Goal: Find specific page/section: Find specific page/section

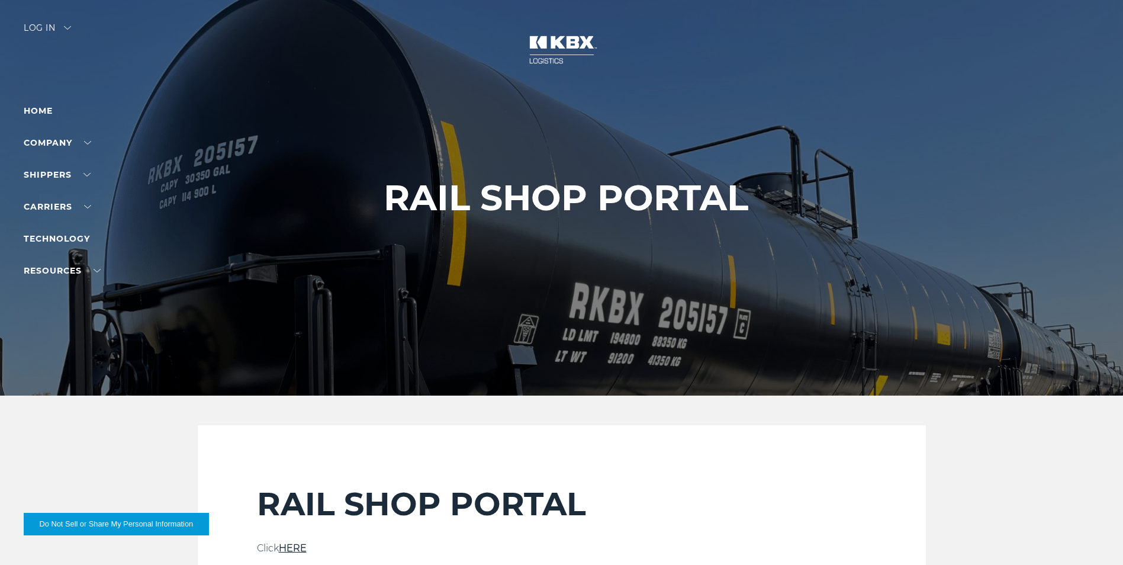
click at [53, 27] on div "Log in" at bounding box center [47, 32] width 47 height 17
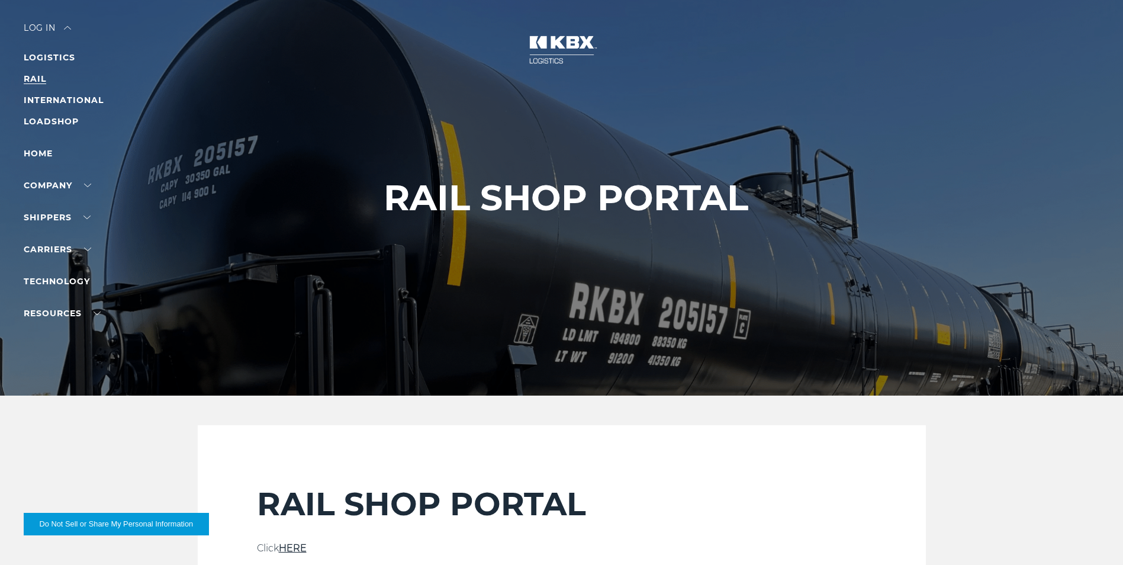
click at [34, 78] on link "RAIL" at bounding box center [35, 78] width 22 height 11
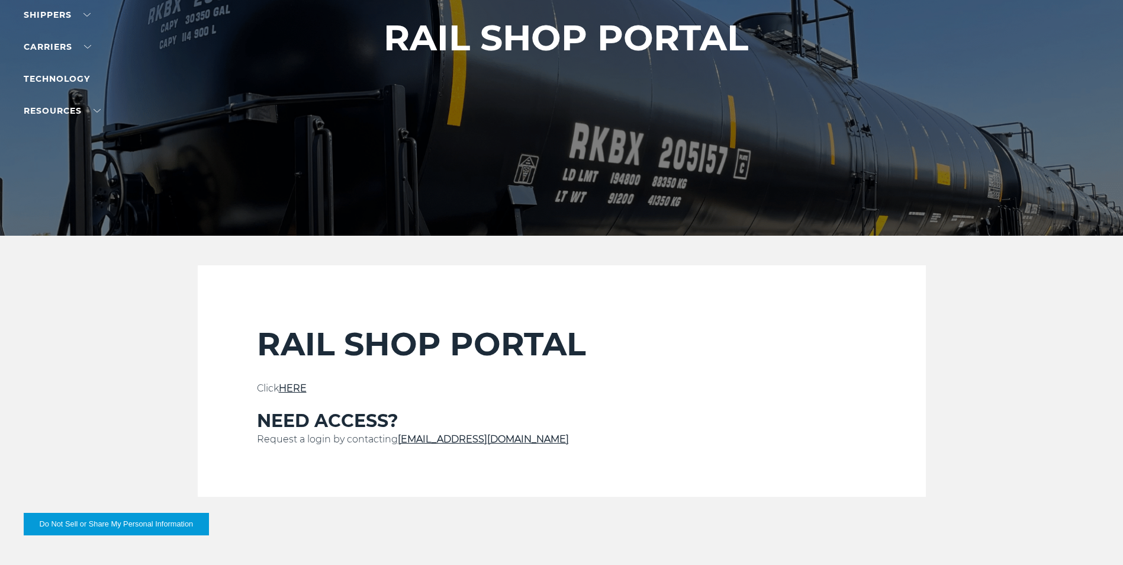
scroll to position [296, 0]
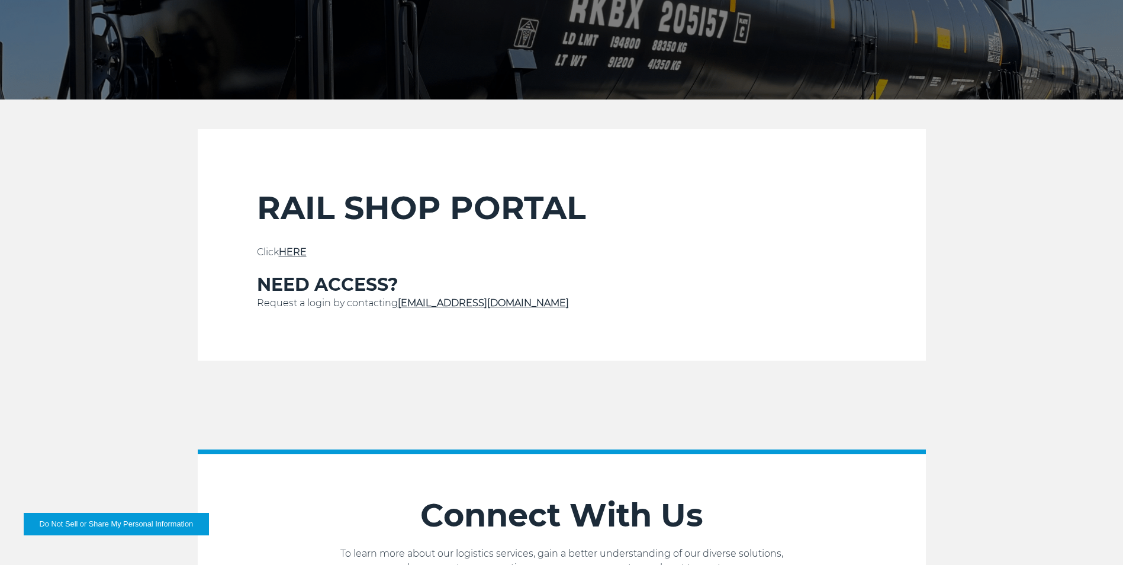
click at [297, 253] on link "HERE" at bounding box center [293, 251] width 28 height 11
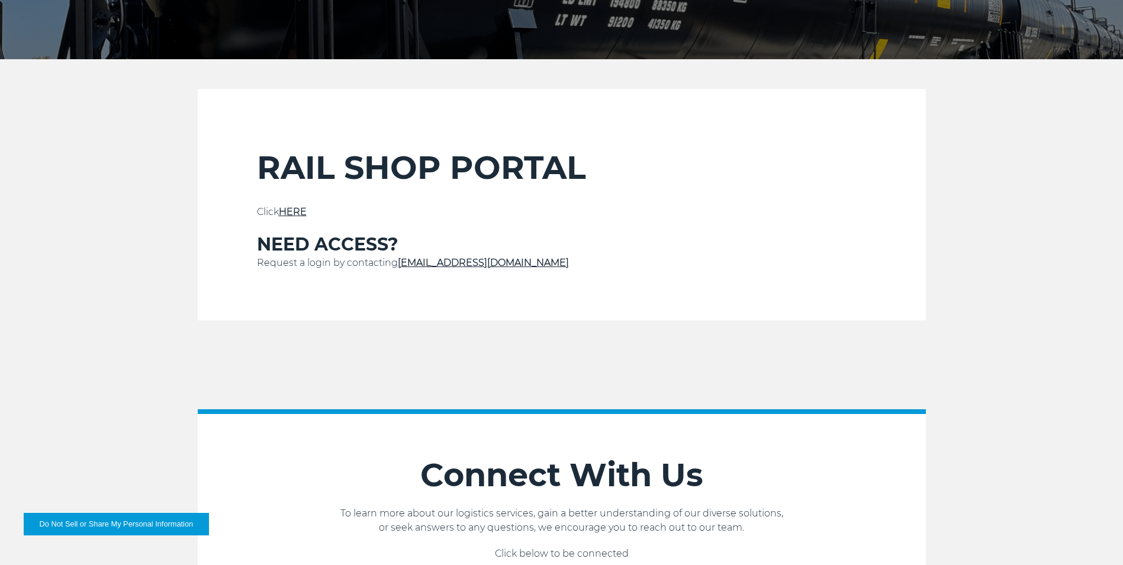
scroll to position [355, 0]
